Goal: Information Seeking & Learning: Find specific fact

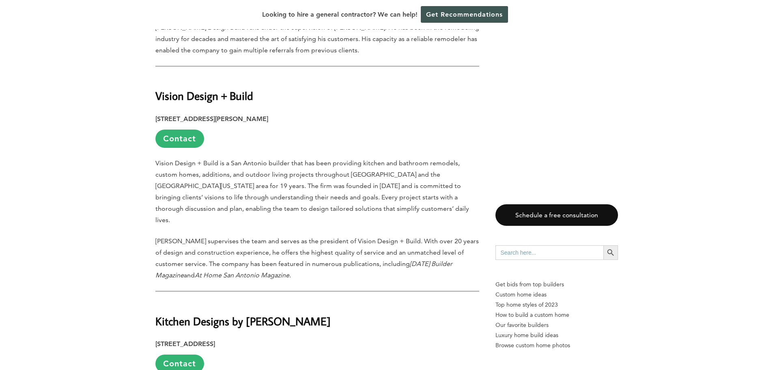
scroll to position [1867, 0]
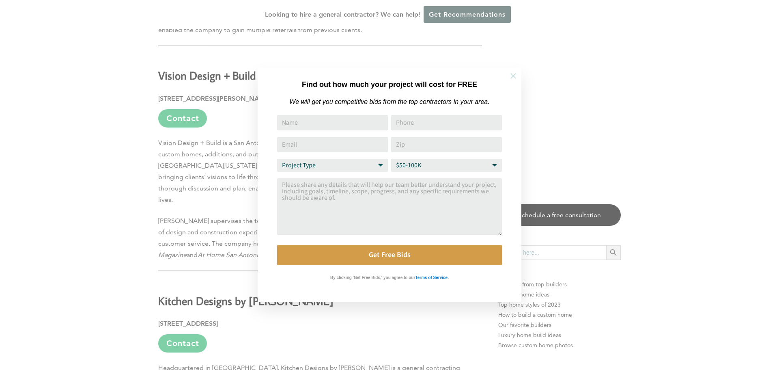
click at [515, 72] on icon at bounding box center [513, 75] width 9 height 9
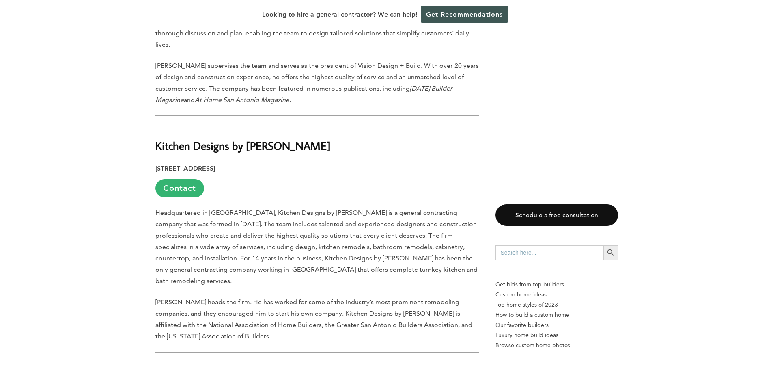
scroll to position [2029, 0]
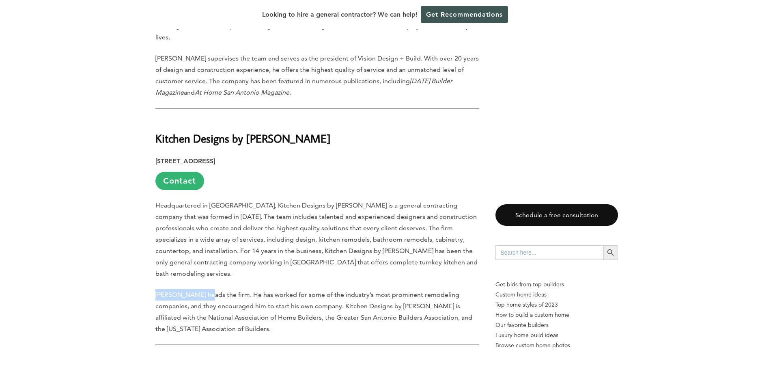
drag, startPoint x: 205, startPoint y: 184, endPoint x: 154, endPoint y: 184, distance: 51.1
click at [154, 184] on div "Last updated on [DATE] 03:00 pm [GEOGRAPHIC_DATA] is the second-largest city in…" at bounding box center [386, 327] width 489 height 3847
copy p "[PERSON_NAME]"
click at [69, 54] on div "Last updated on [DATE] 03:00 pm [GEOGRAPHIC_DATA] is the second-largest city in…" at bounding box center [386, 327] width 773 height 3847
